Goal: Task Accomplishment & Management: Complete application form

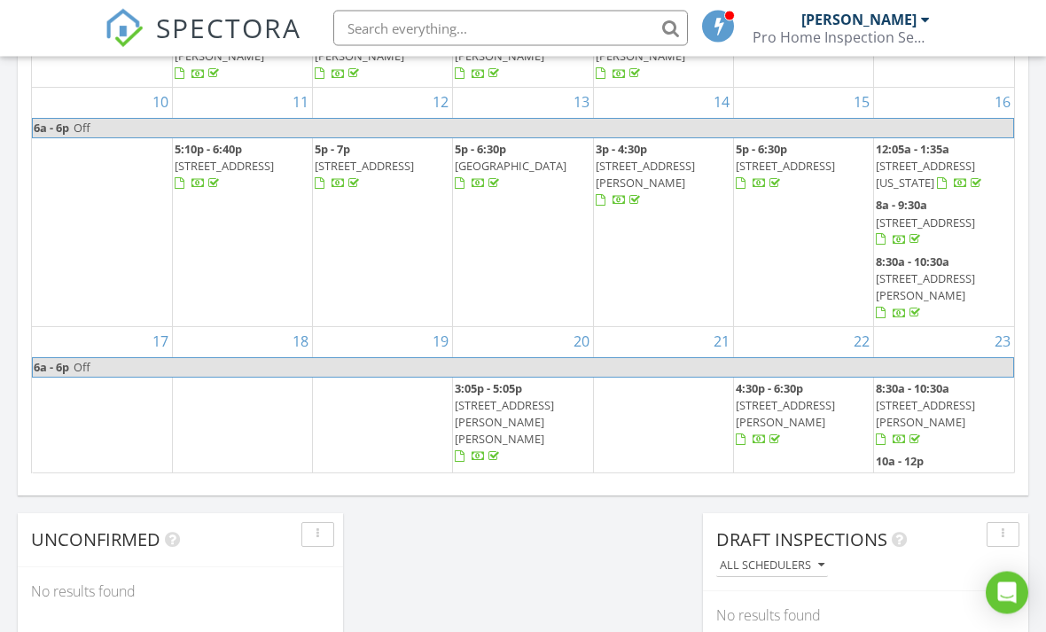
scroll to position [1171, 0]
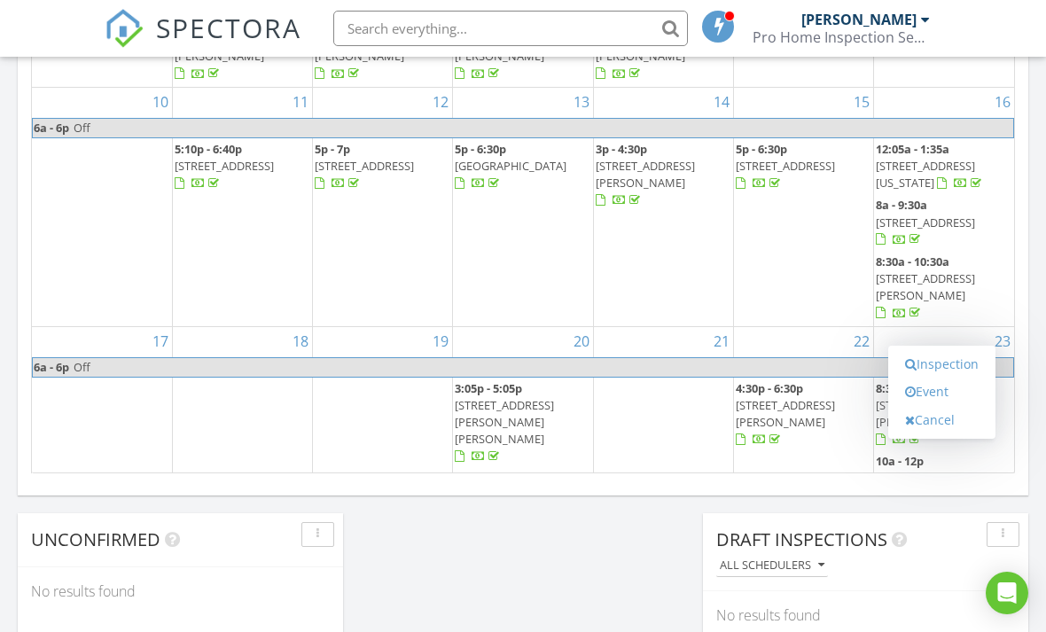
click at [949, 370] on link "Inspection" at bounding box center [941, 364] width 91 height 28
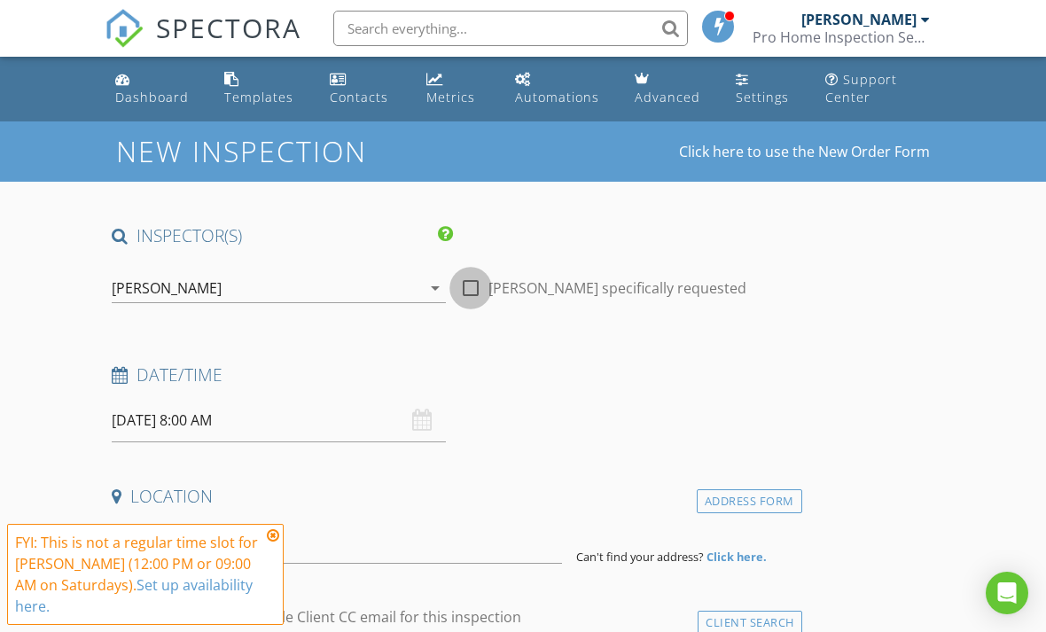
click at [472, 278] on div at bounding box center [471, 288] width 30 height 30
checkbox input "true"
click at [262, 520] on input at bounding box center [337, 541] width 450 height 43
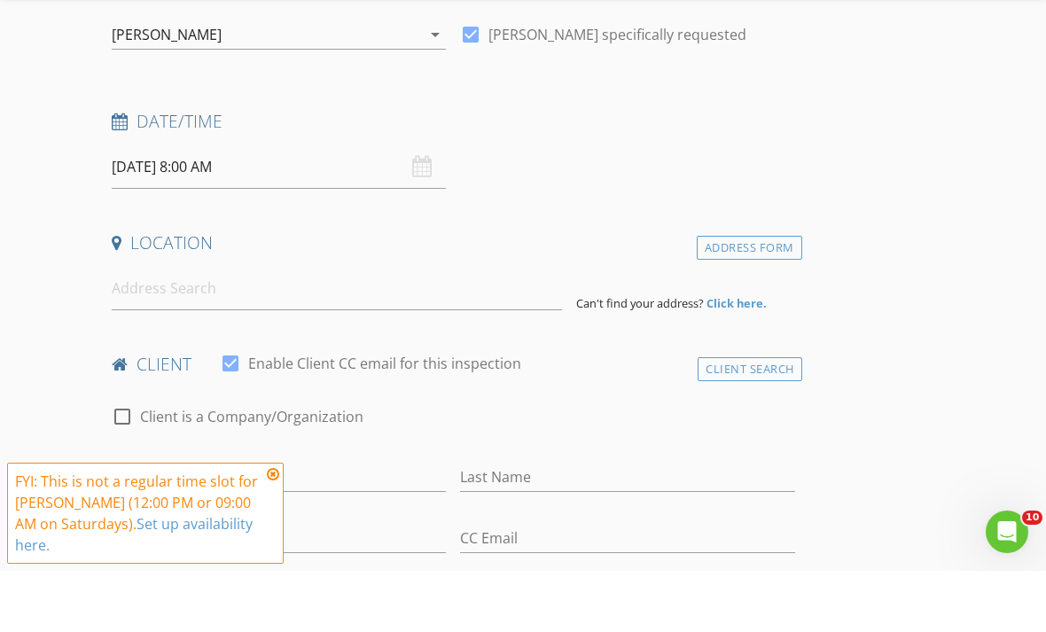
click at [277, 528] on icon at bounding box center [273, 535] width 12 height 14
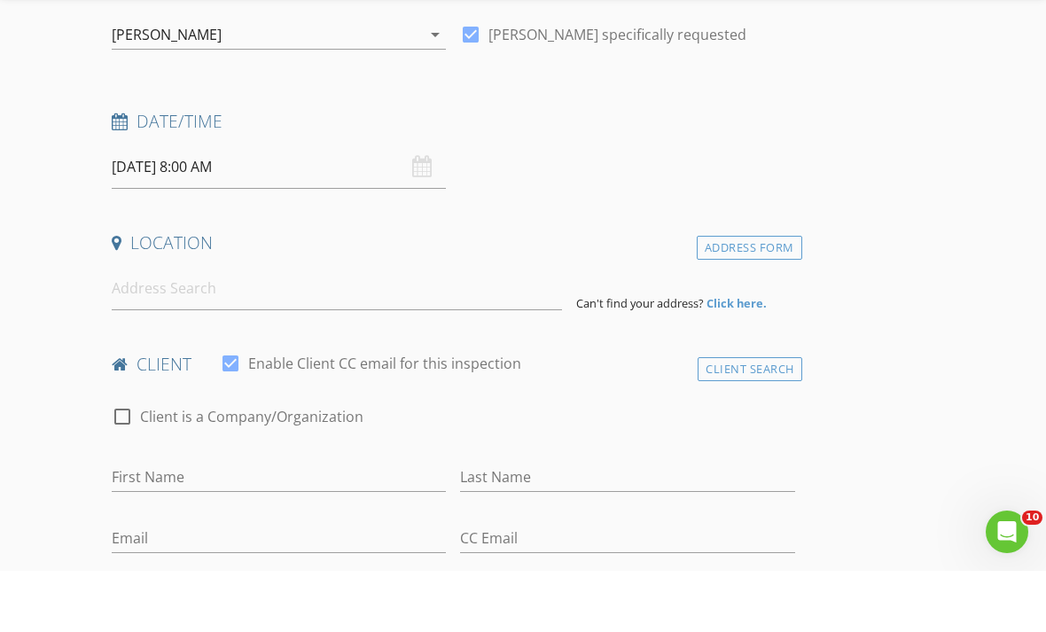
scroll to position [254, 0]
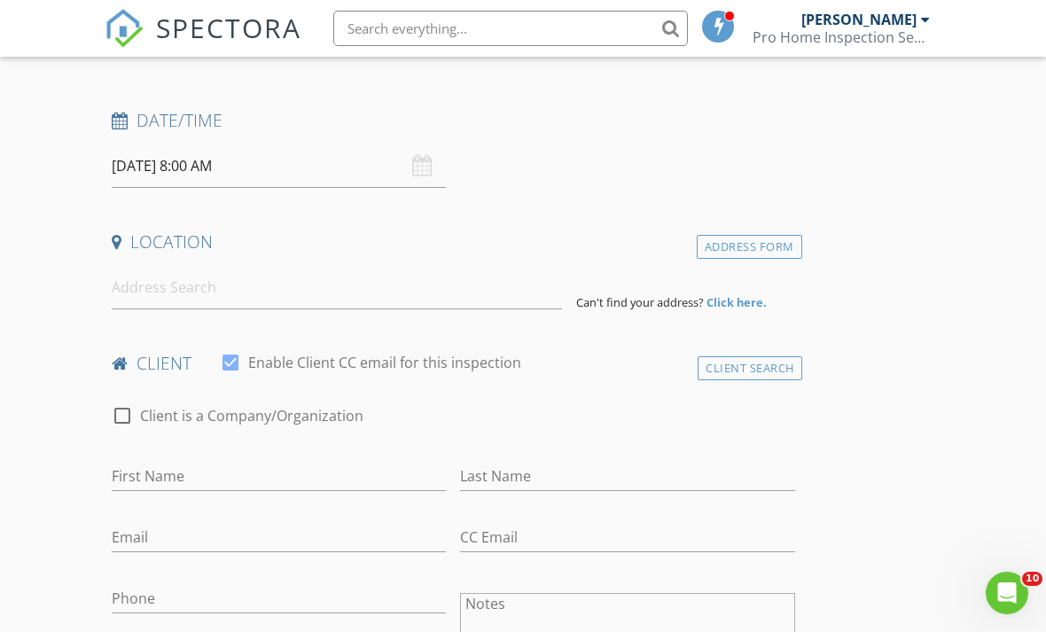
click at [282, 166] on input "08/30/2025 8:00 AM" at bounding box center [279, 165] width 334 height 43
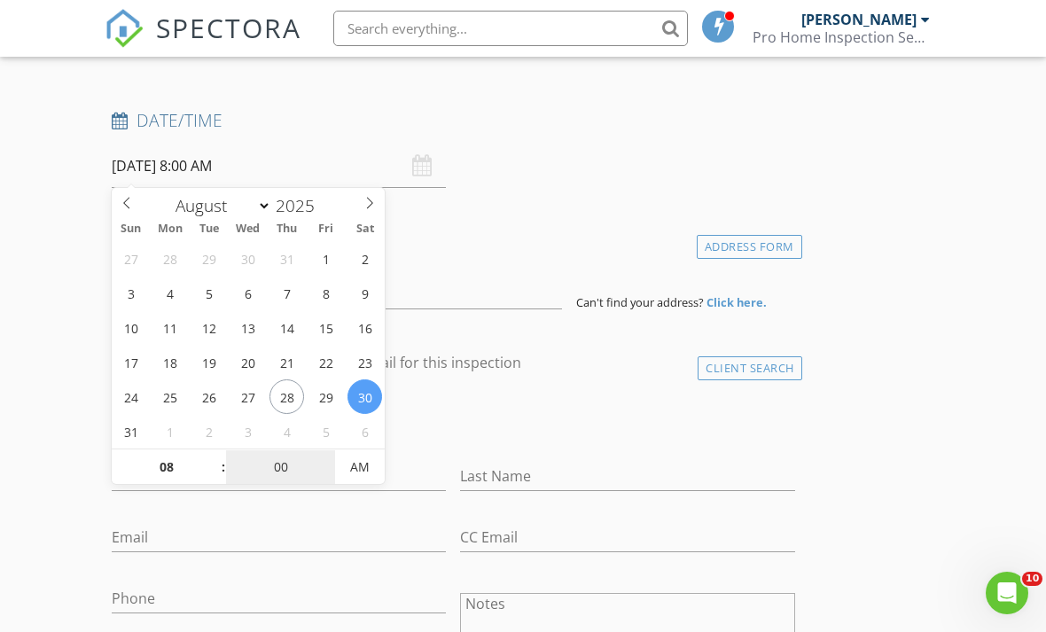
click at [302, 465] on input "00" at bounding box center [280, 467] width 109 height 35
type input "30"
type input "[DATE] 8:30 AM"
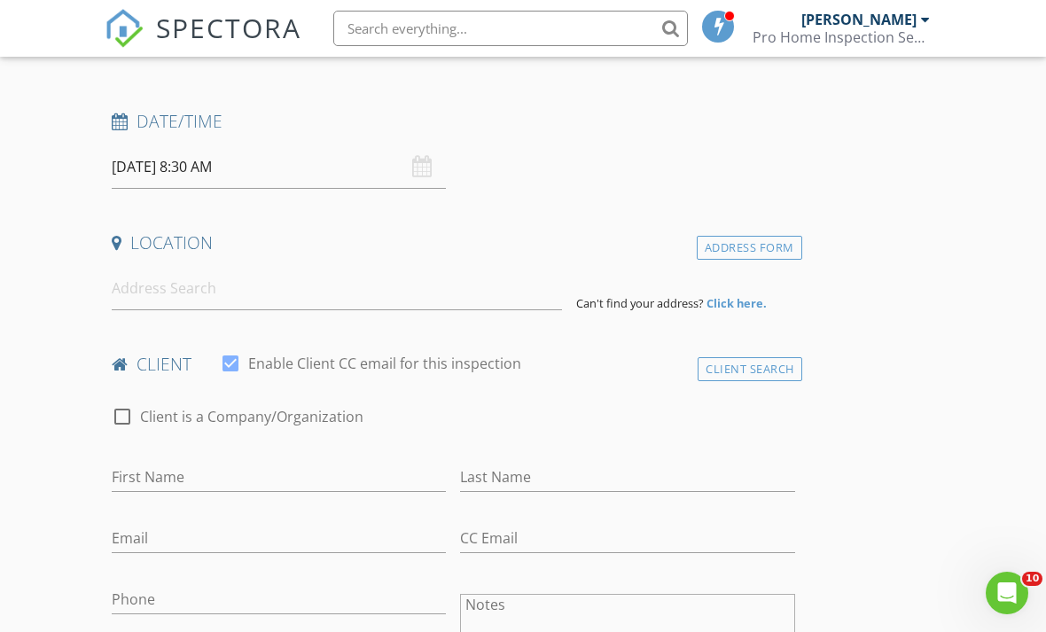
click at [485, 409] on div "check_box_outline_blank Client is a Company/Organization" at bounding box center [453, 425] width 683 height 46
click at [228, 295] on input at bounding box center [337, 288] width 450 height 43
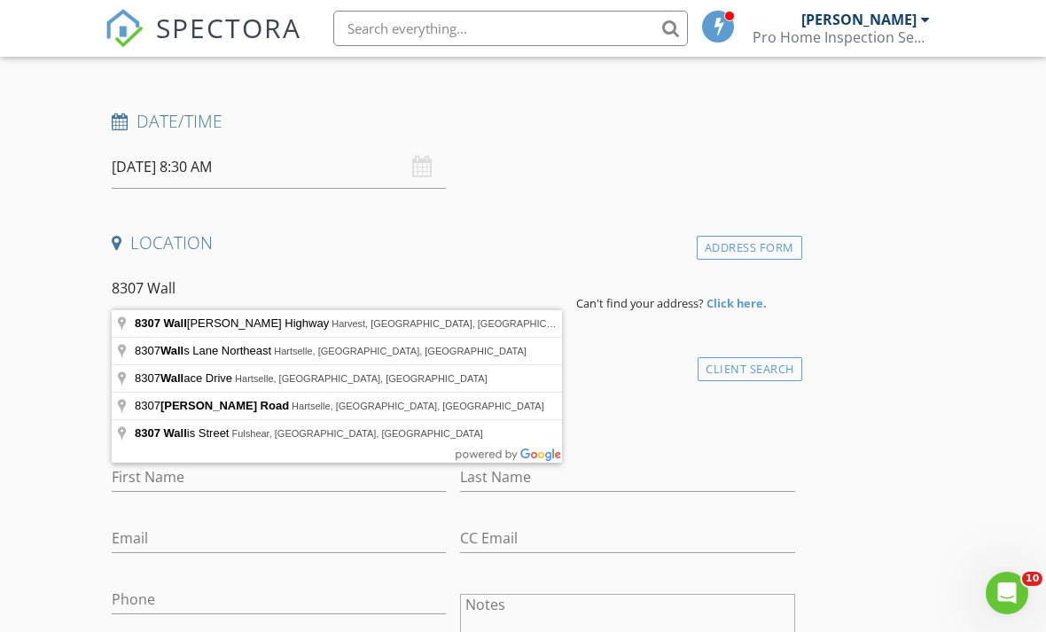
type input "8307 Wall Triana Highway, Harvest, AL, USA"
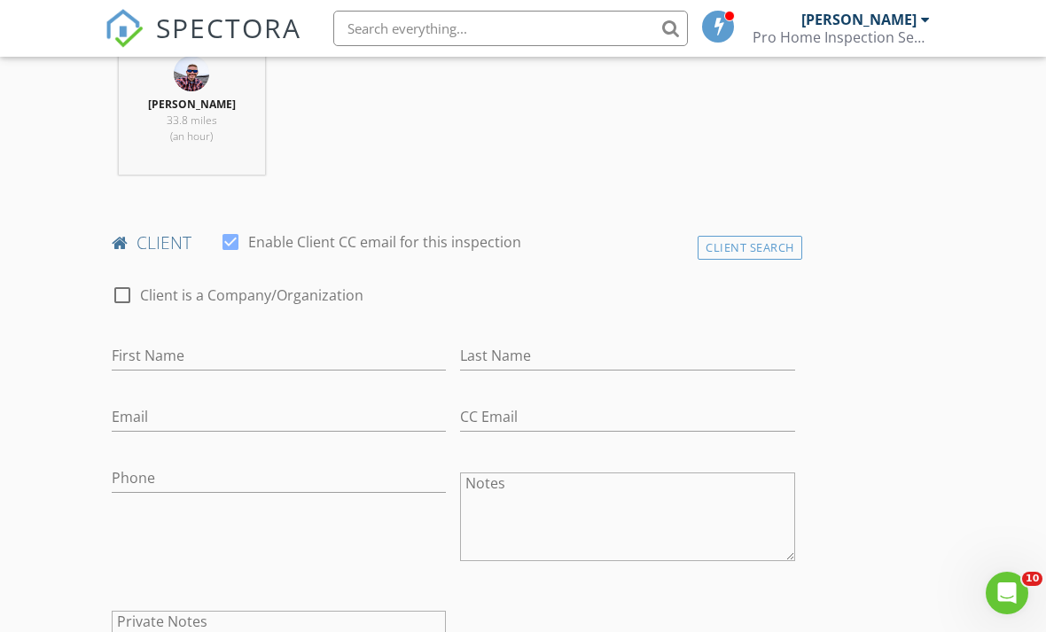
scroll to position [741, 0]
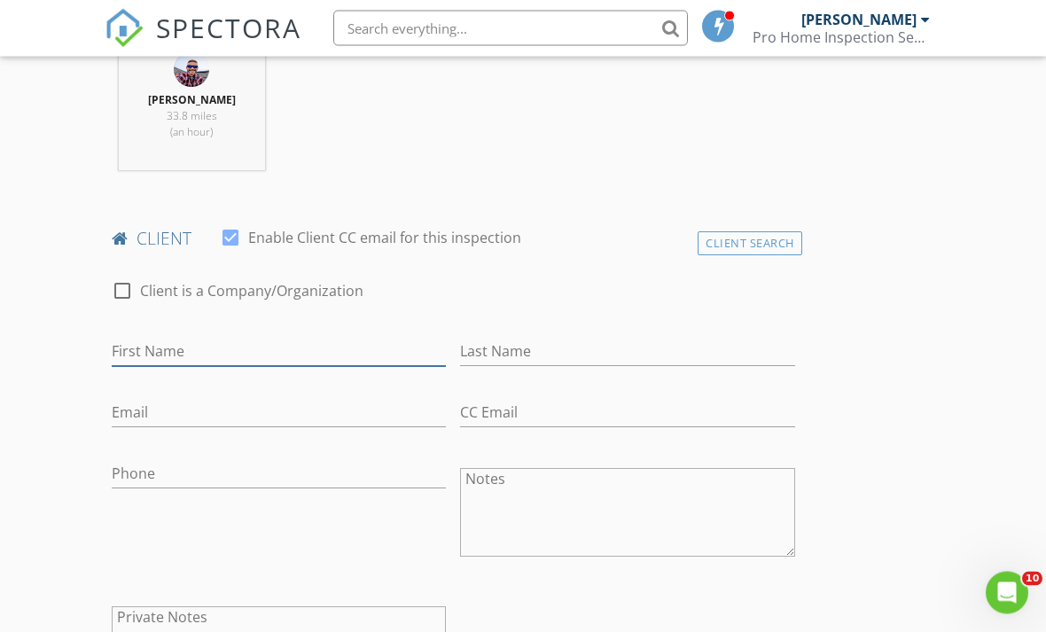
click at [183, 353] on input "First Name" at bounding box center [279, 352] width 334 height 29
type input "Joseph"
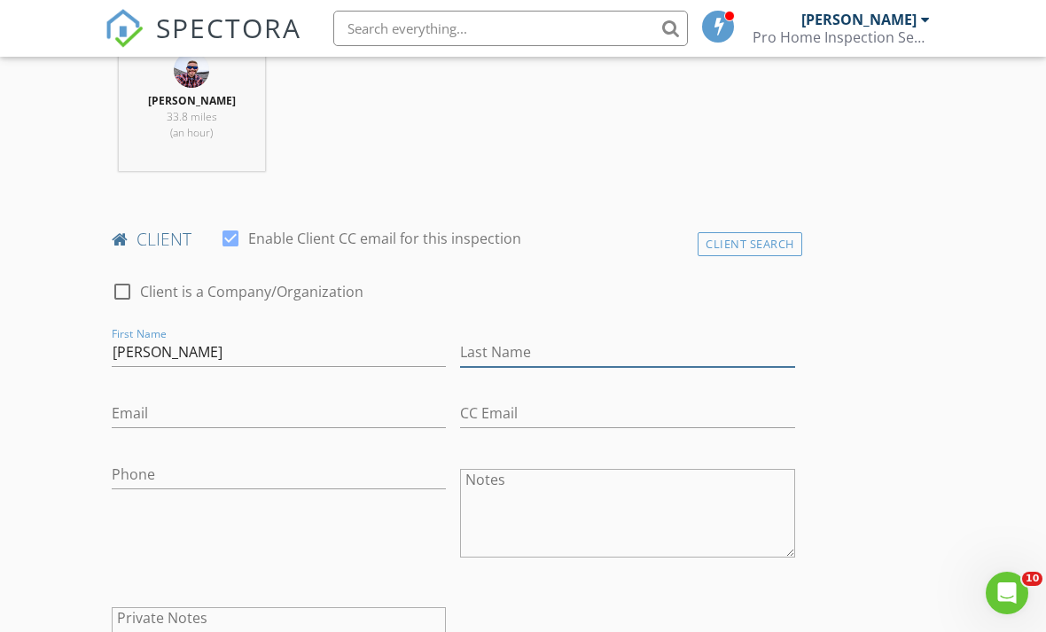
click at [528, 343] on input "Last Name" at bounding box center [627, 352] width 334 height 29
type input "[PERSON_NAME]"
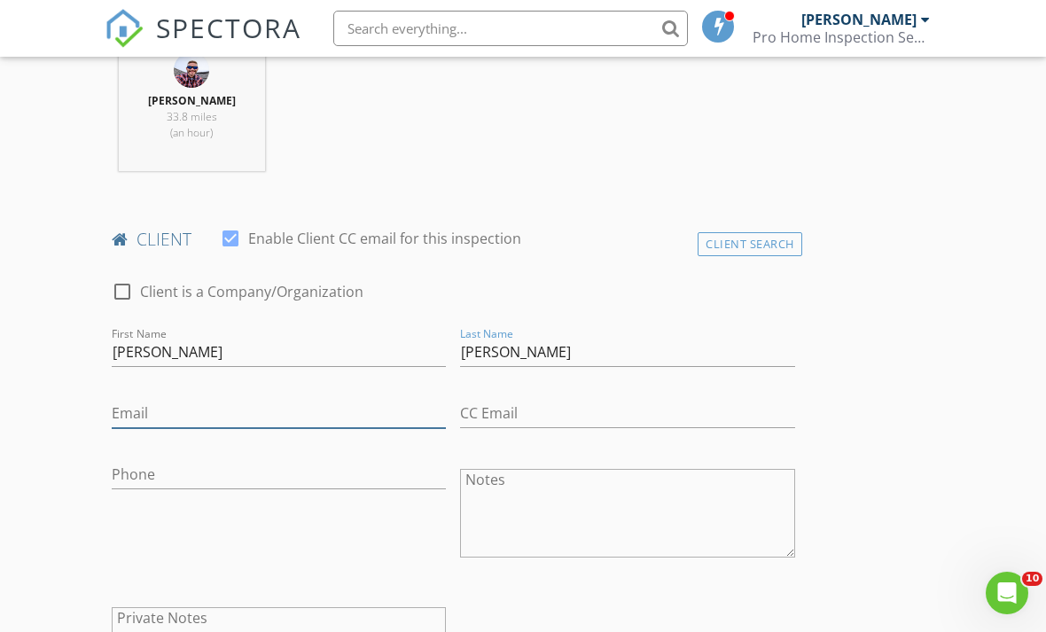
click at [204, 417] on input "Email" at bounding box center [279, 413] width 334 height 29
type input "[EMAIL_ADDRESS][DOMAIN_NAME]"
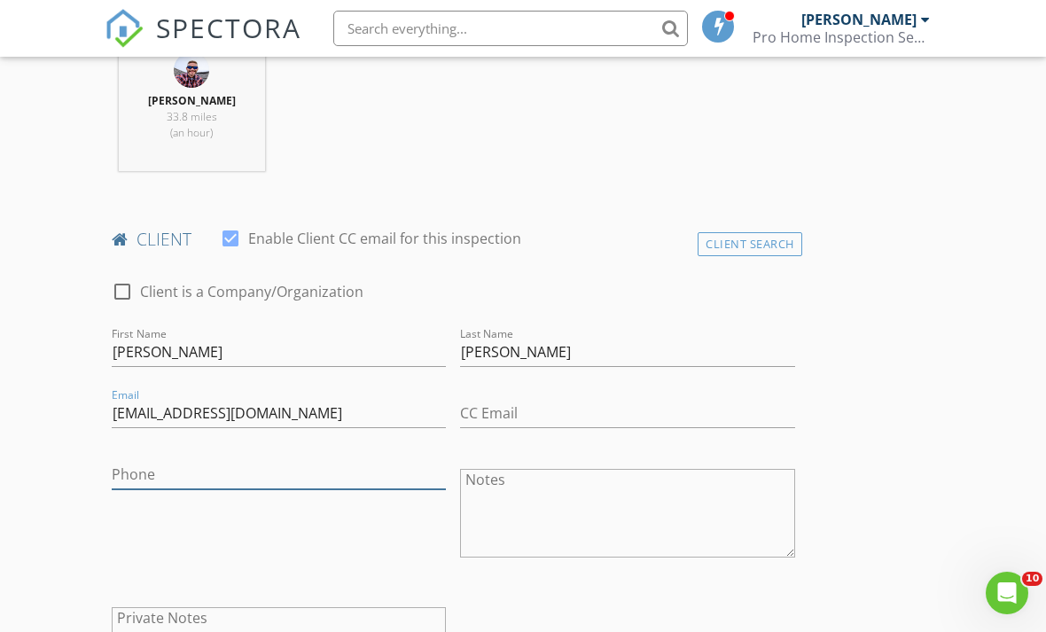
click at [181, 471] on input "Phone" at bounding box center [279, 474] width 334 height 29
type input "[PHONE_NUMBER]"
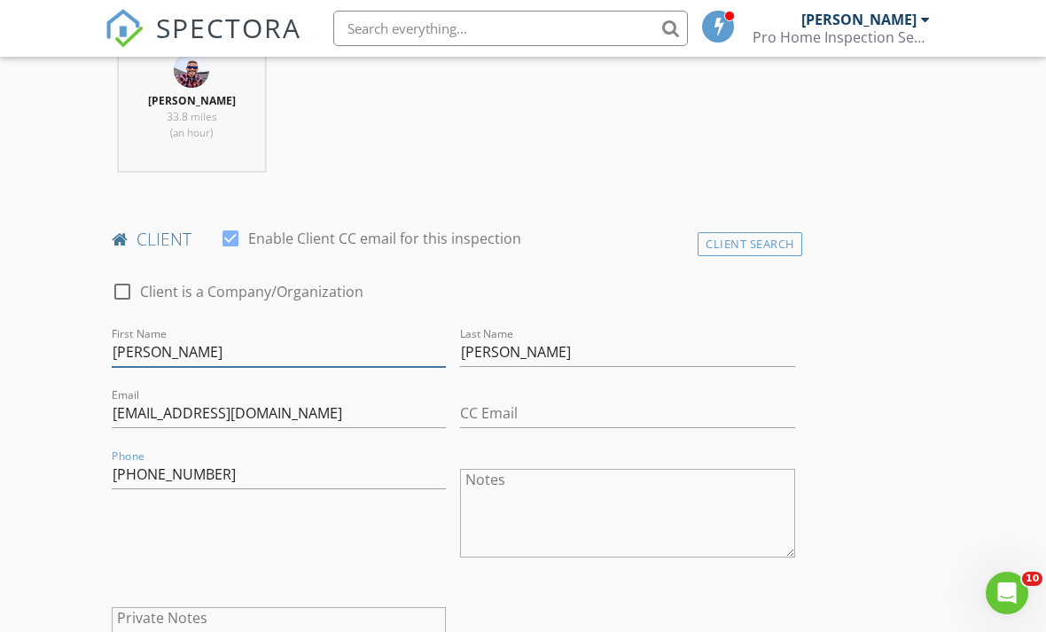
click at [190, 354] on input "Joseph" at bounding box center [279, 352] width 334 height 29
type input "J"
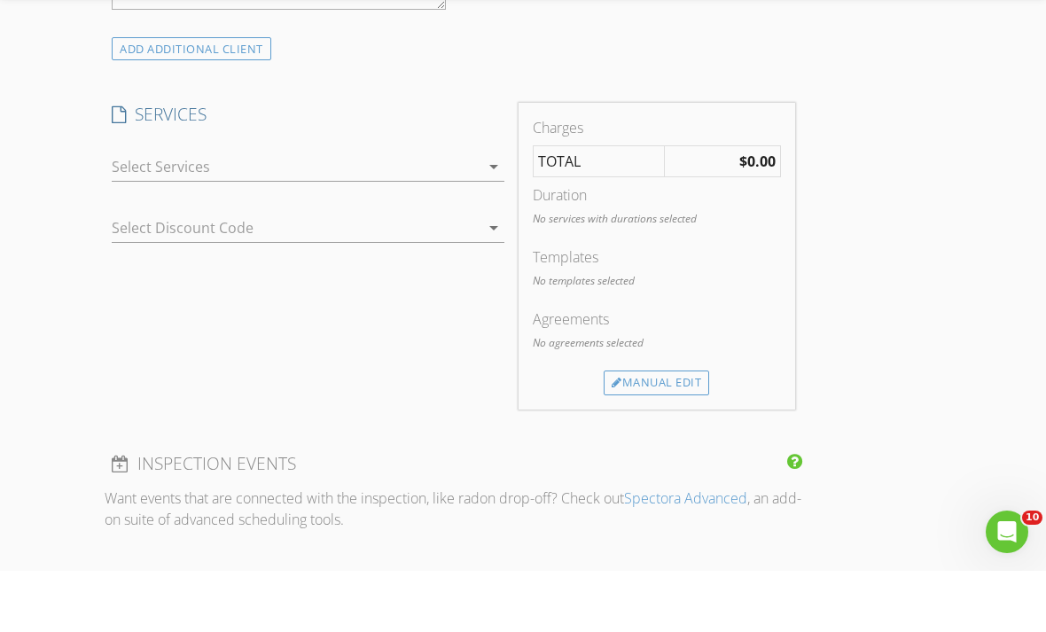
scroll to position [1367, 0]
type input "[PERSON_NAME]"
click at [499, 216] on icon "arrow_drop_down" at bounding box center [493, 226] width 21 height 21
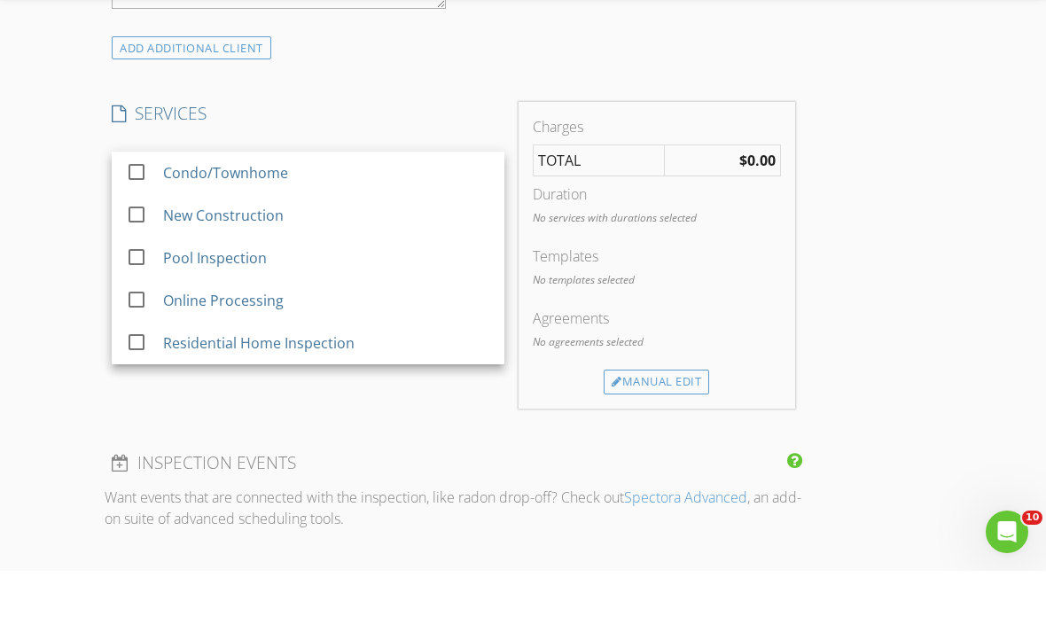
scroll to position [1429, 0]
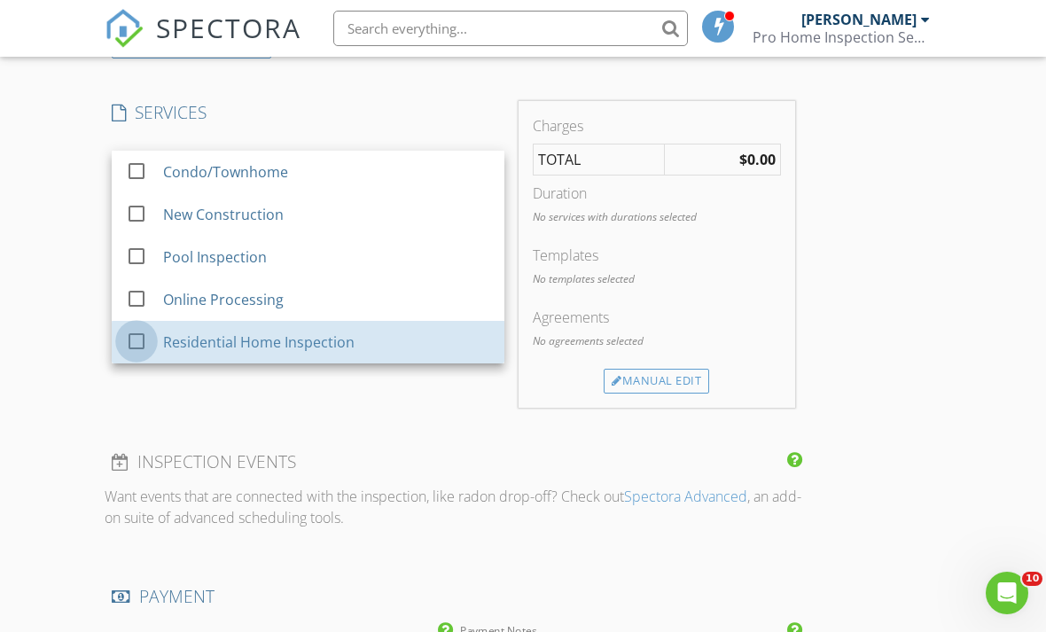
click at [137, 332] on div at bounding box center [136, 341] width 30 height 30
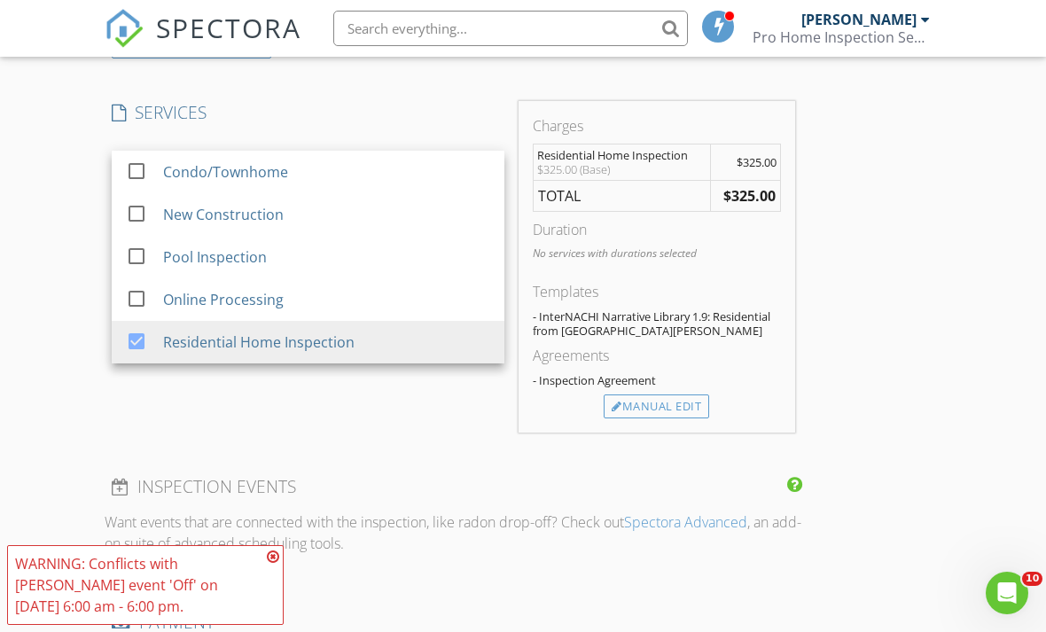
click at [274, 564] on icon at bounding box center [273, 557] width 12 height 14
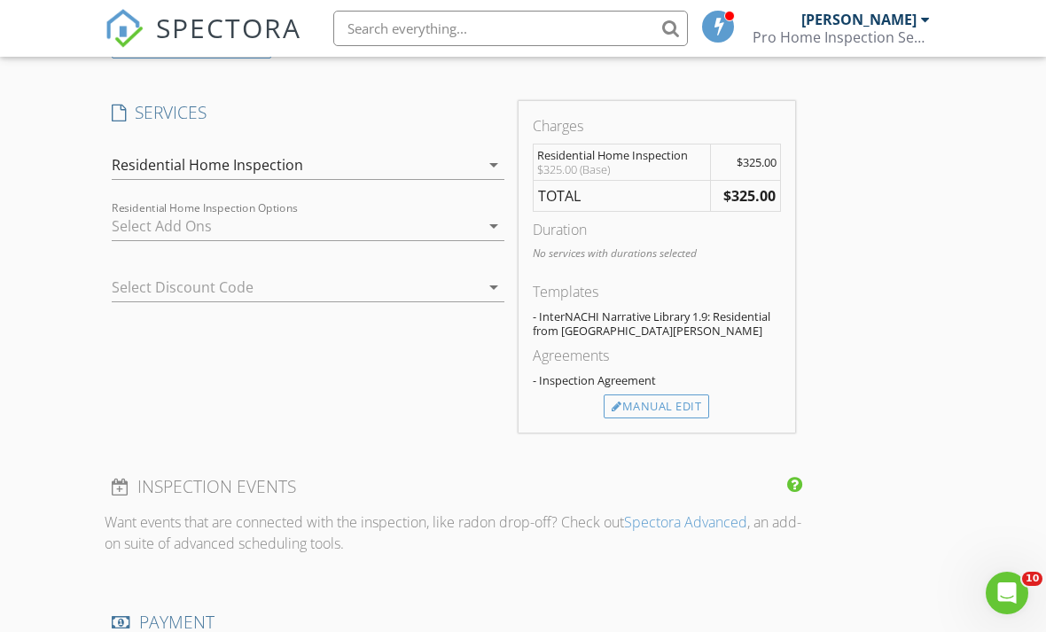
click at [668, 397] on div "Manual Edit" at bounding box center [656, 406] width 105 height 25
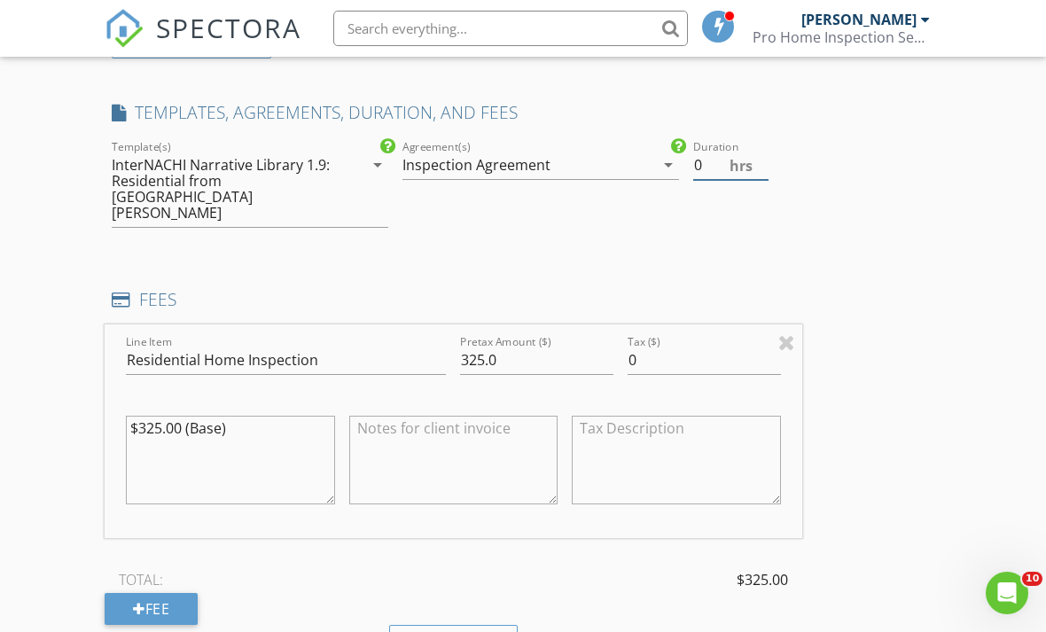
click at [711, 165] on input "0" at bounding box center [730, 165] width 75 height 29
type input "1.5"
click at [527, 347] on input "325.0" at bounding box center [536, 361] width 153 height 29
type input "3"
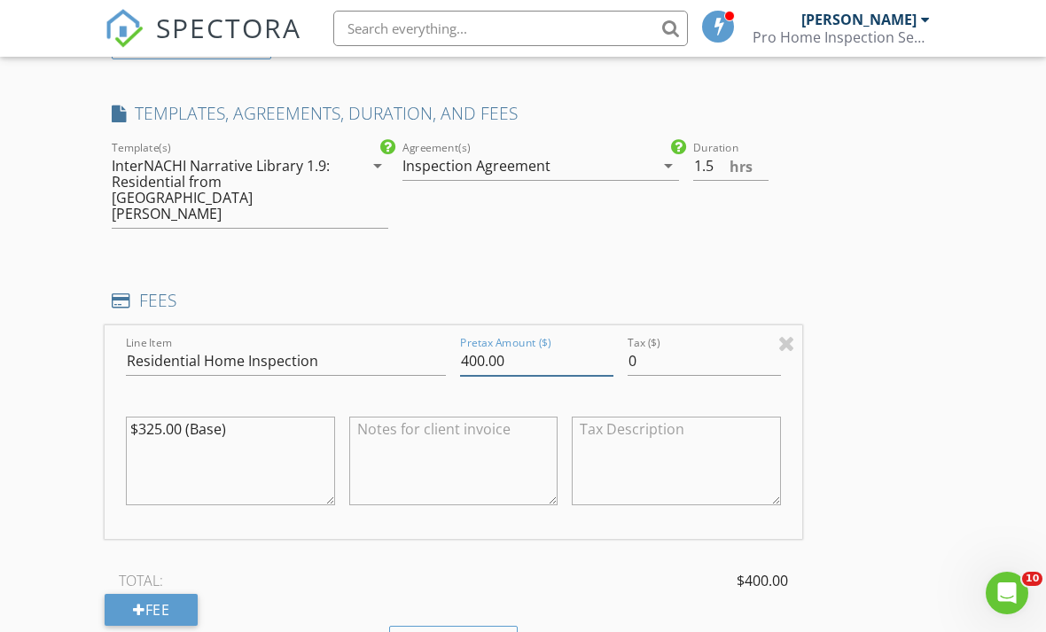
type input "400.00"
click at [898, 472] on div "INSPECTOR(S) check_box Joshua Trotter PRIMARY Joshua Trotter arrow_drop_down ch…" at bounding box center [523, 439] width 837 height 3286
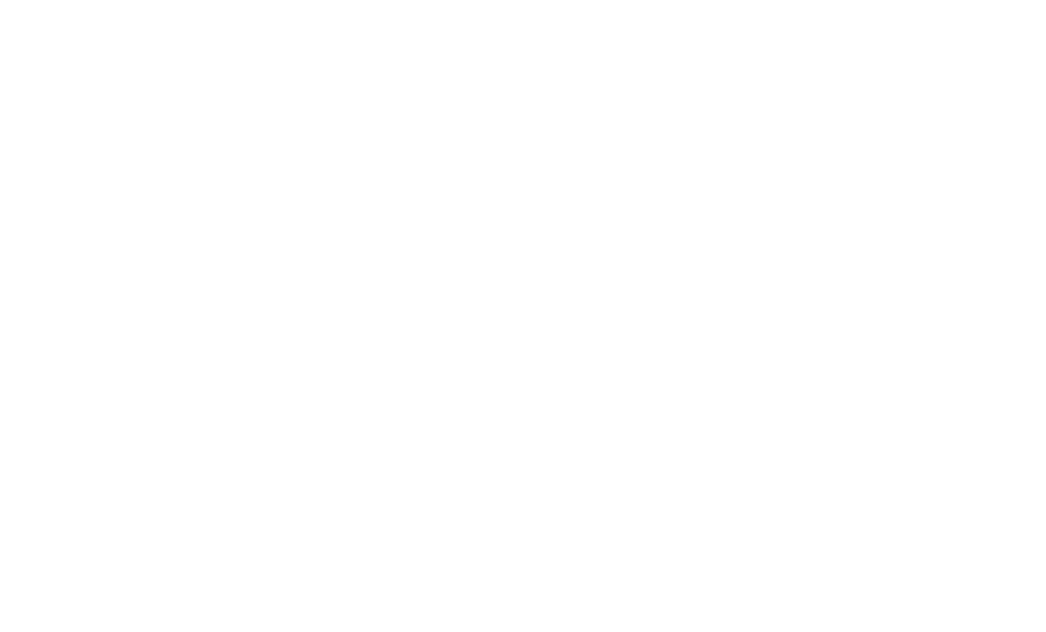
scroll to position [2198, 0]
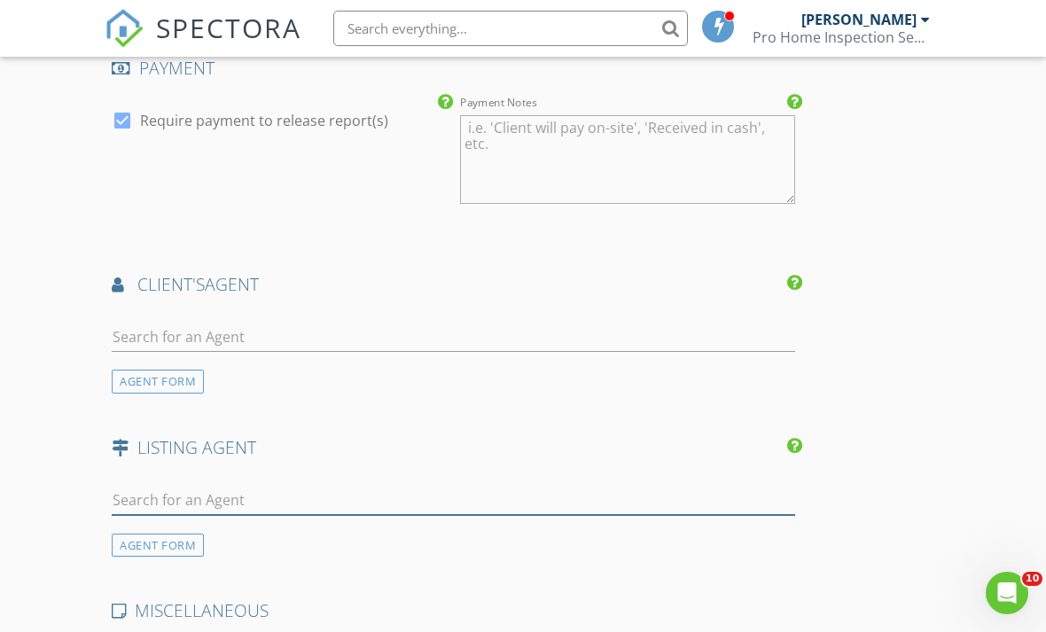
click at [157, 486] on input "text" at bounding box center [453, 500] width 683 height 29
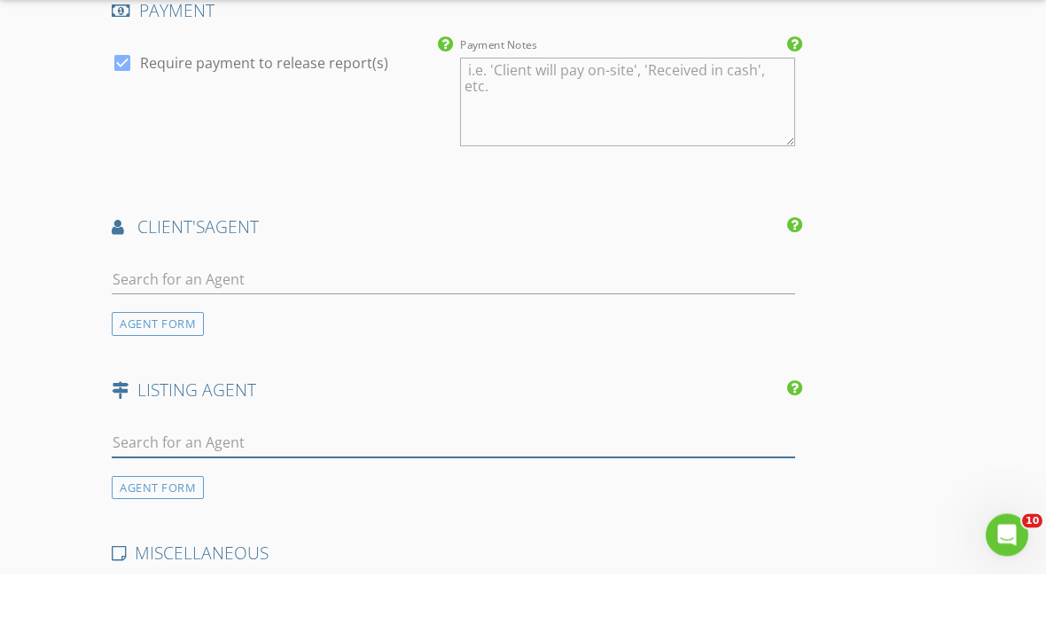
scroll to position [2200, 0]
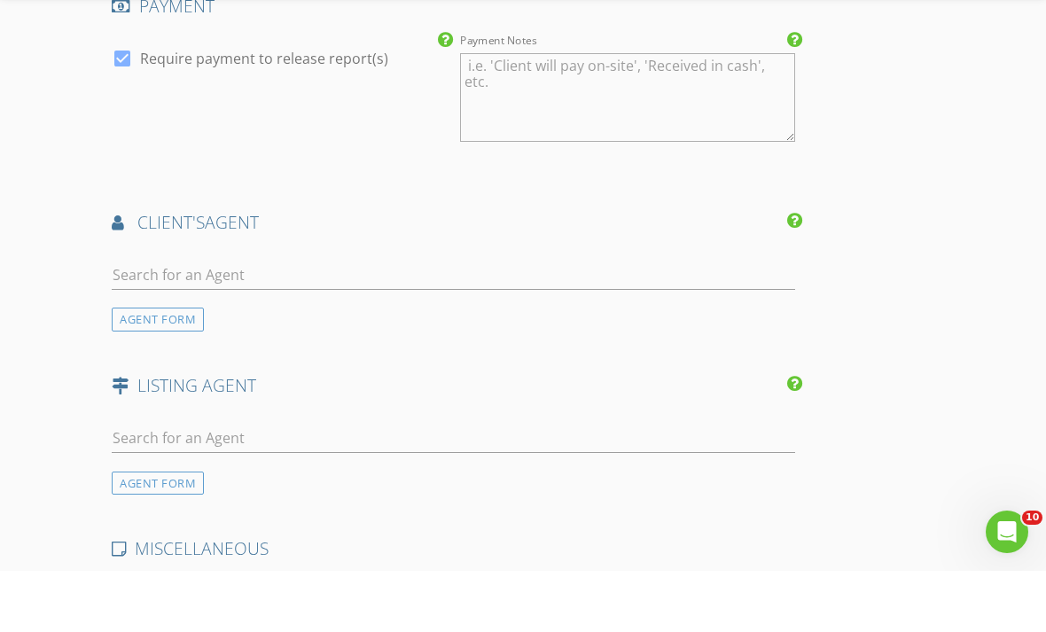
click at [145, 533] on div "AGENT FORM" at bounding box center [158, 545] width 92 height 24
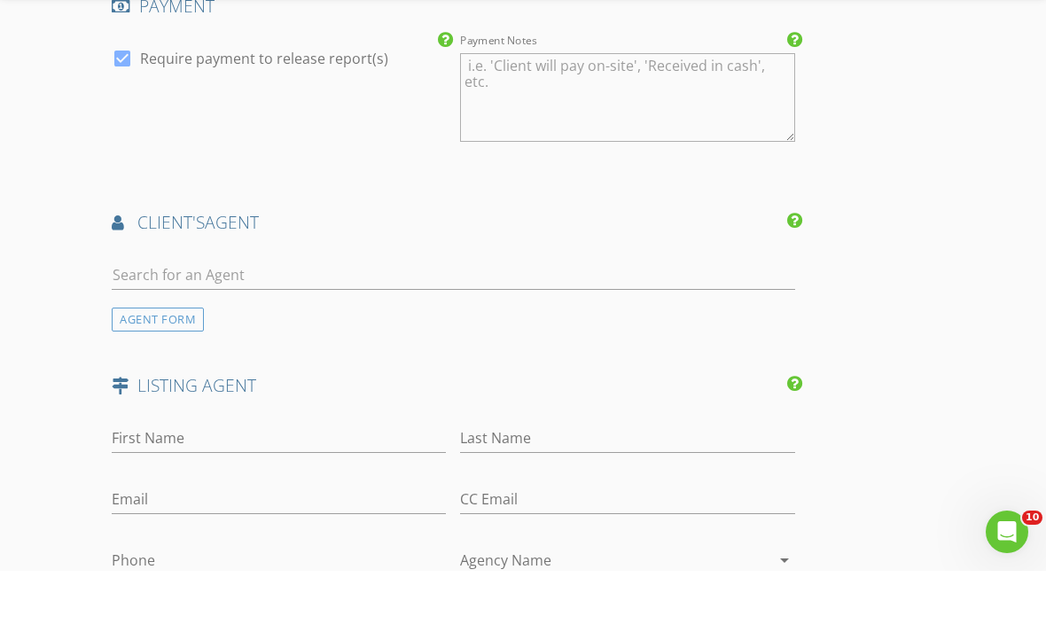
scroll to position [2261, 0]
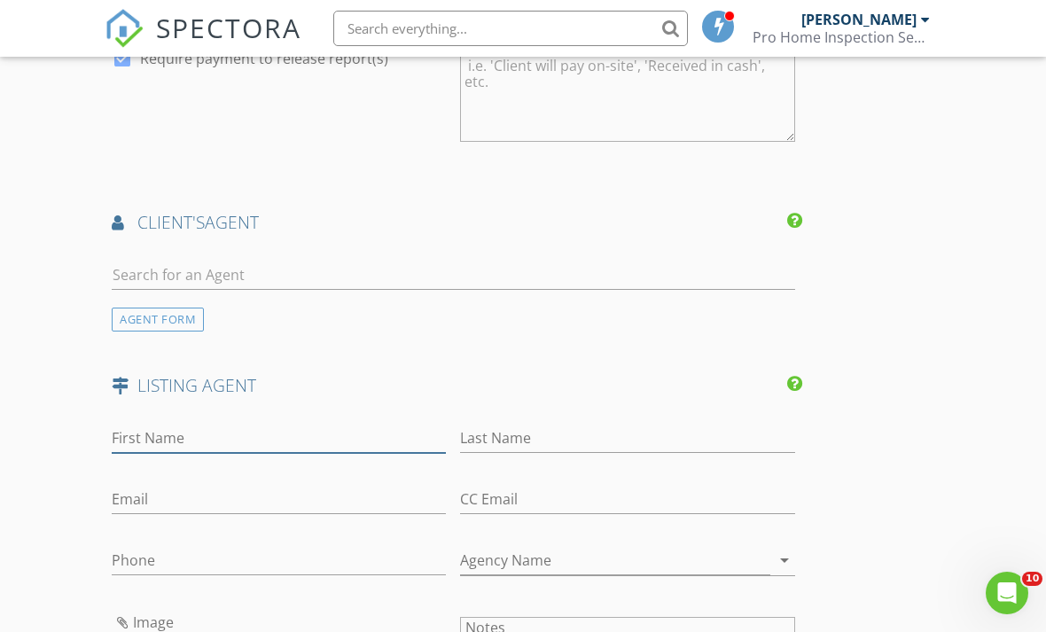
click at [143, 424] on input "First Name" at bounding box center [279, 438] width 334 height 29
type input "Richard"
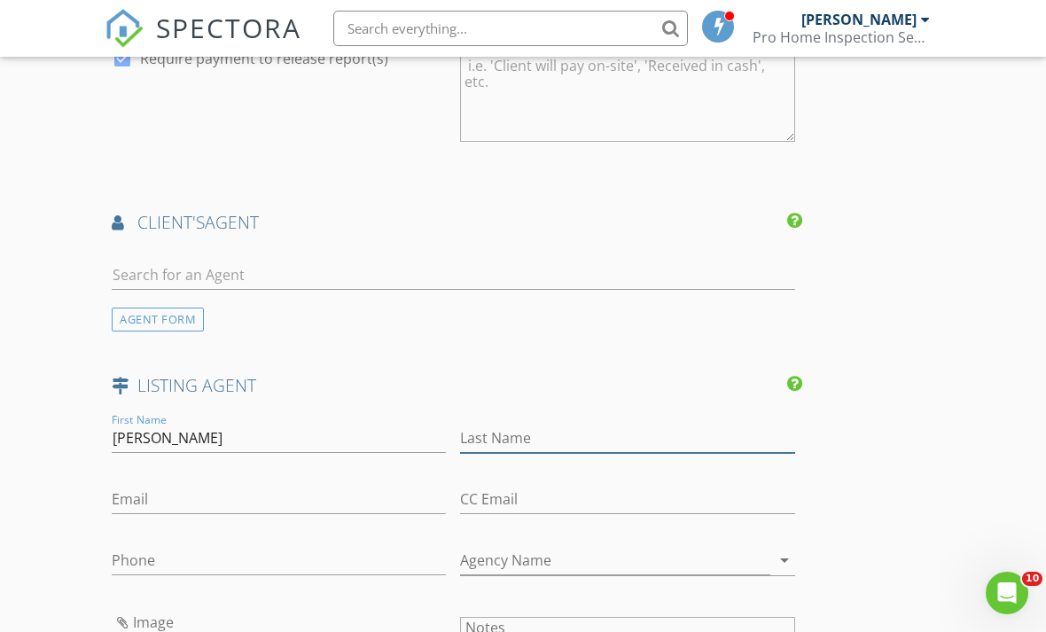
click at [518, 424] on input "Last Name" at bounding box center [627, 438] width 334 height 29
type input "Crunkleton"
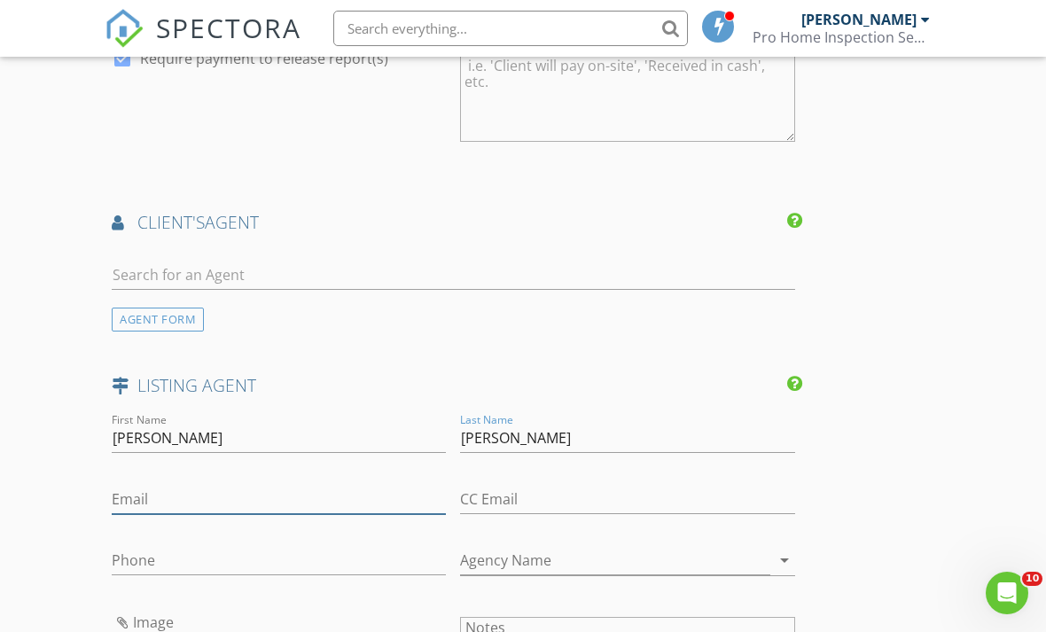
click at [194, 485] on input "Email" at bounding box center [279, 499] width 334 height 29
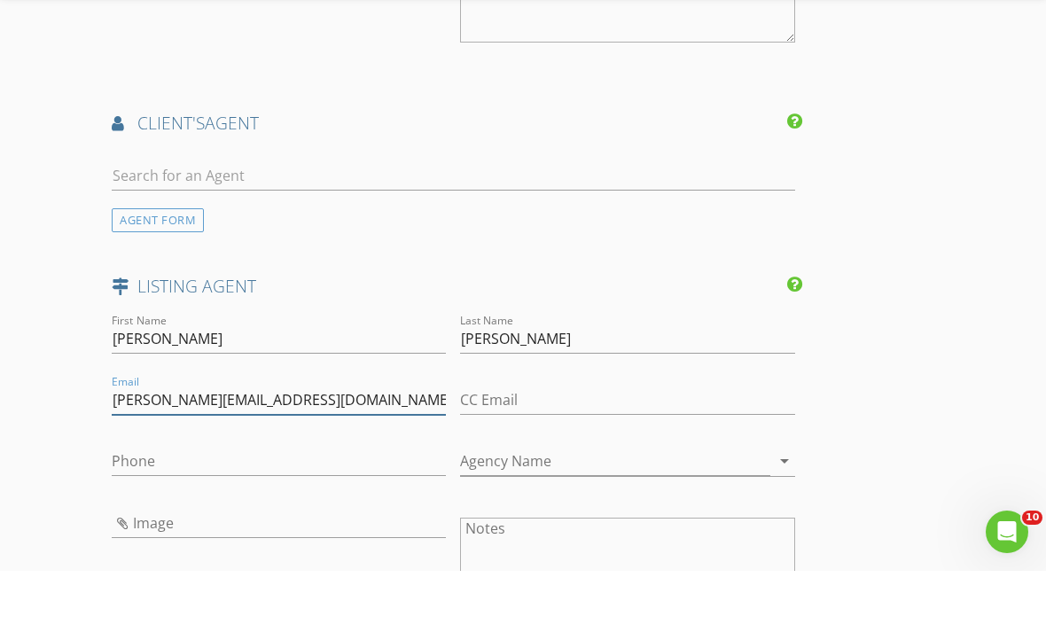
scroll to position [2300, 0]
type input "[PERSON_NAME][EMAIL_ADDRESS][DOMAIN_NAME]"
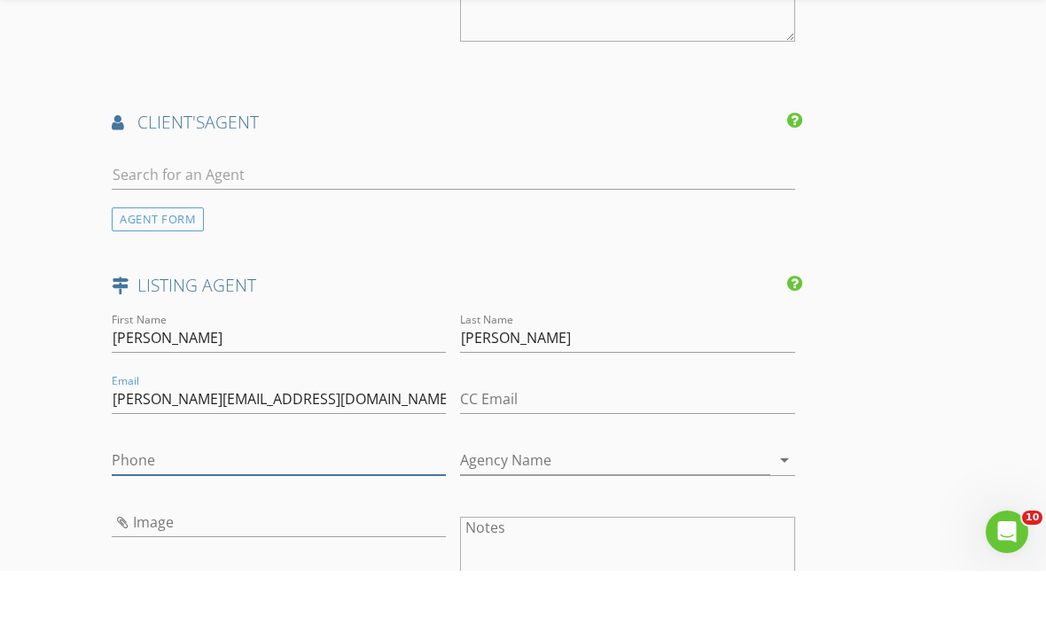
click at [186, 507] on input "Phone" at bounding box center [279, 521] width 334 height 29
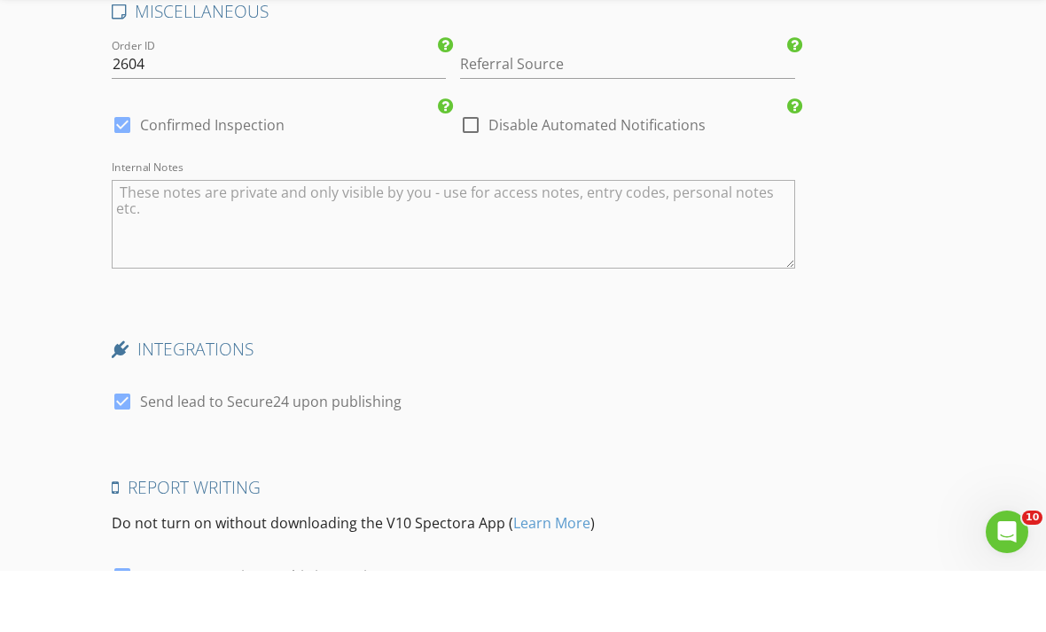
scroll to position [3280, 0]
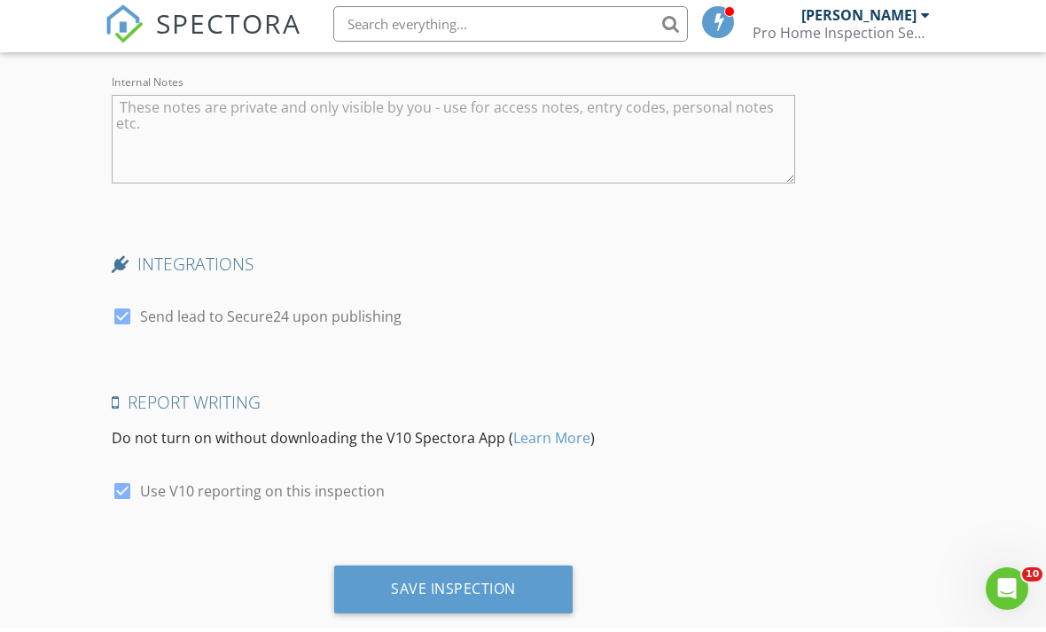
type input "[PHONE_NUMBER]"
click at [482, 584] on div "Save Inspection" at bounding box center [453, 593] width 125 height 18
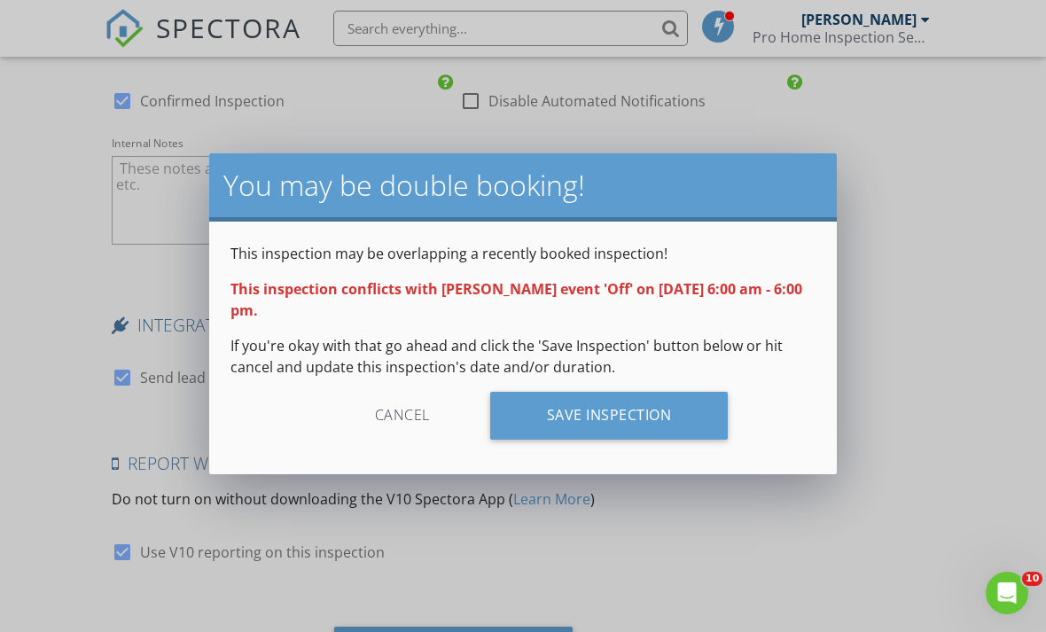
click at [663, 417] on div "Save Inspection" at bounding box center [609, 416] width 238 height 48
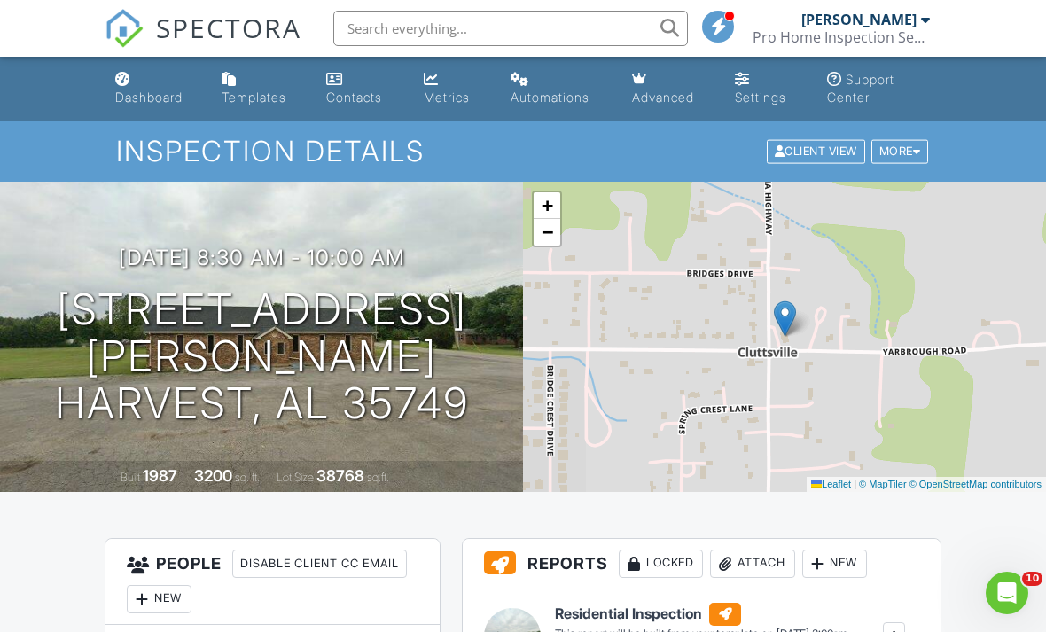
click at [160, 97] on div "Dashboard" at bounding box center [148, 97] width 67 height 15
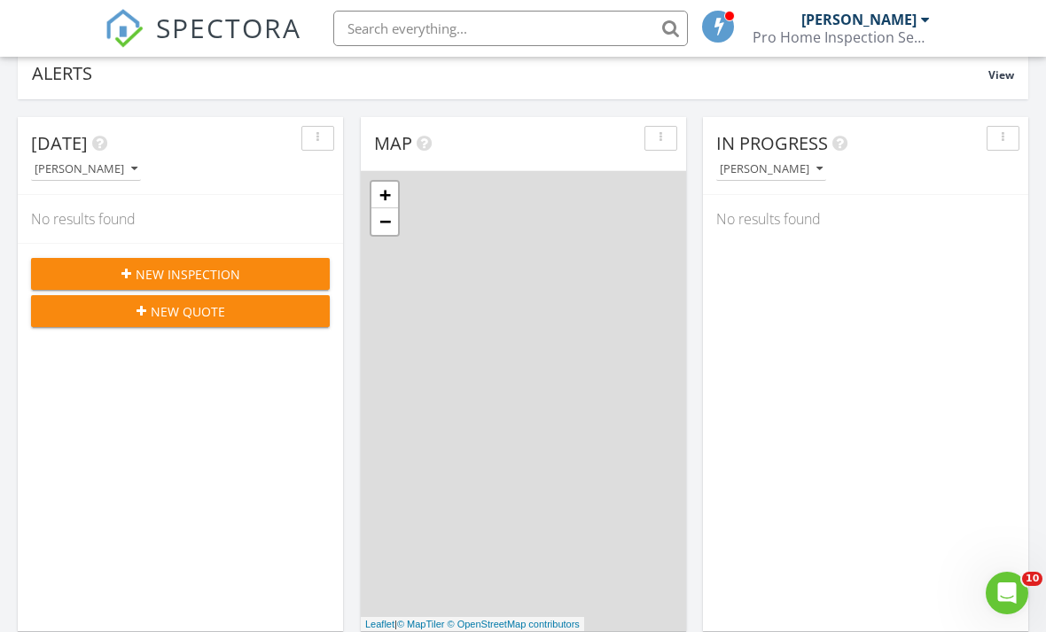
scroll to position [9, 9]
